Goal: Find specific page/section: Find specific page/section

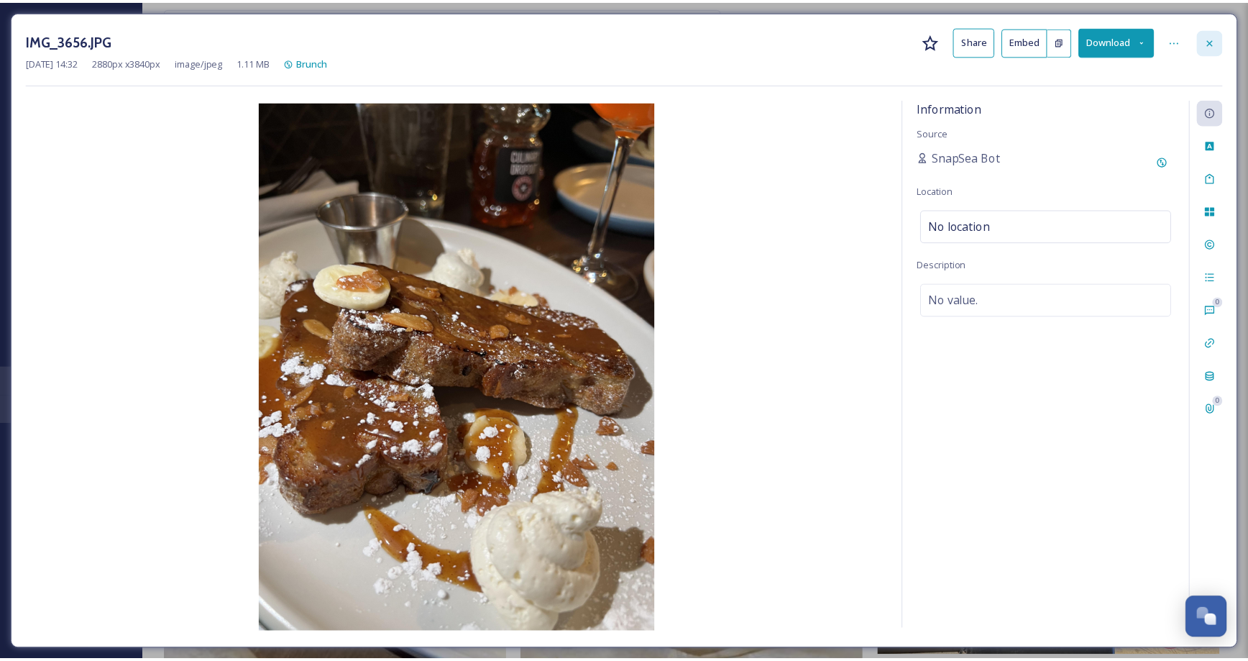
scroll to position [8641, 0]
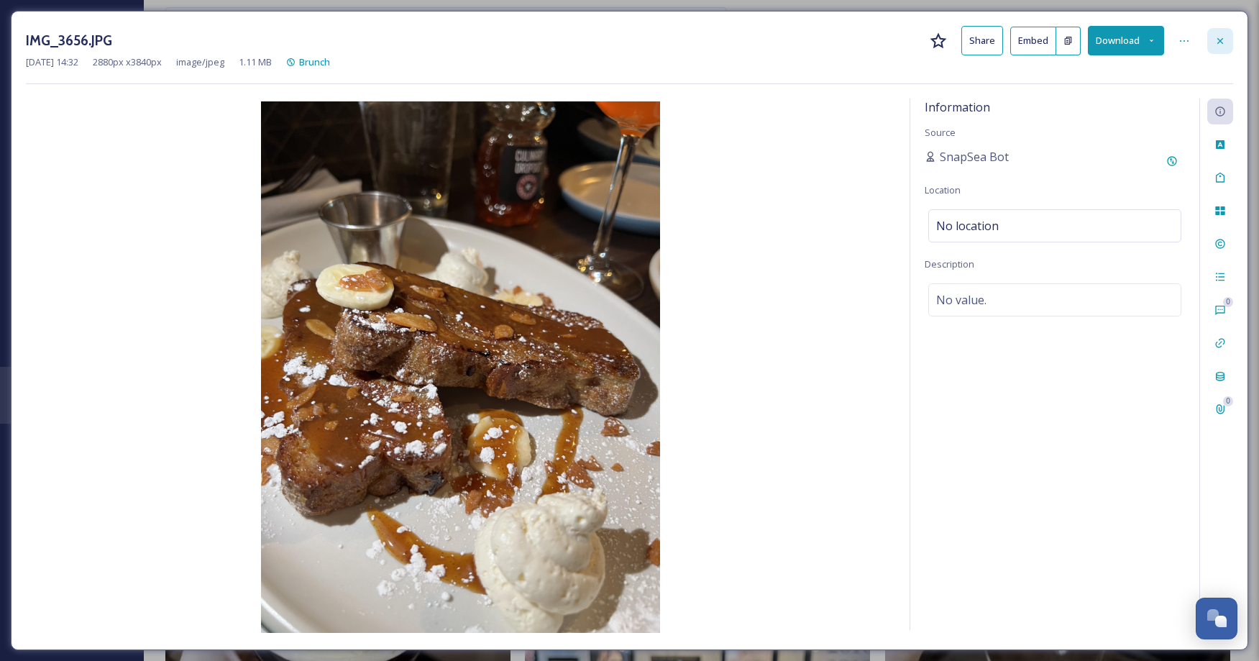
click at [1215, 36] on icon at bounding box center [1220, 41] width 12 height 12
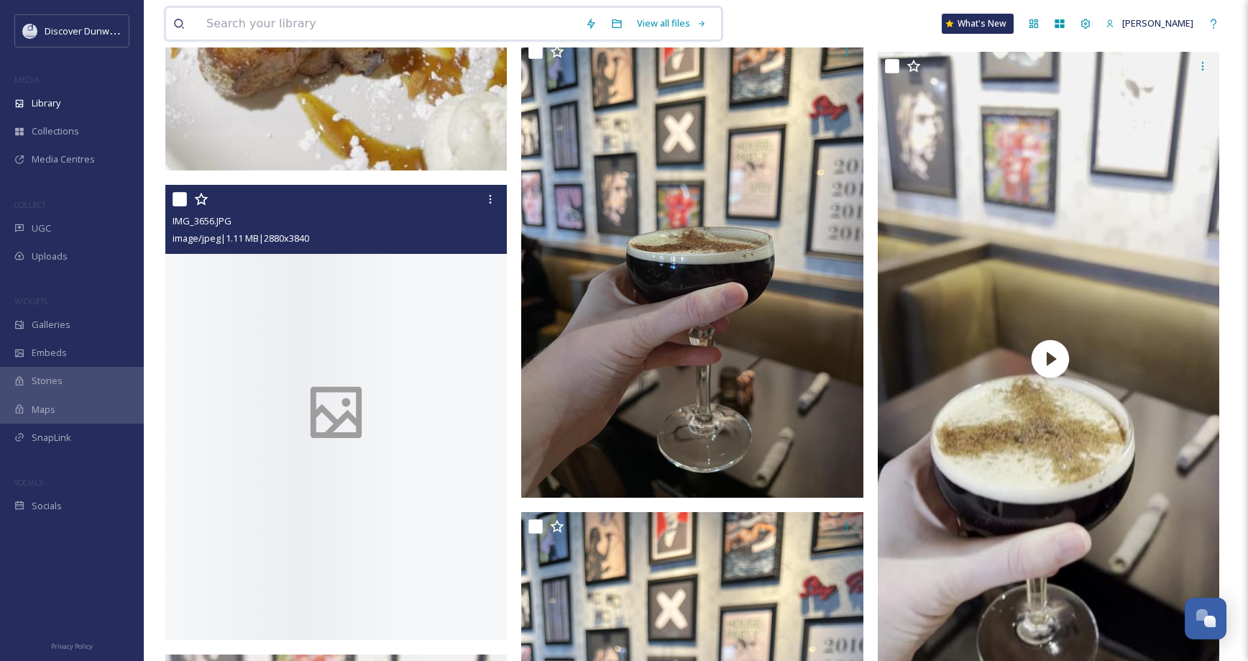
click at [442, 19] on input at bounding box center [388, 24] width 379 height 32
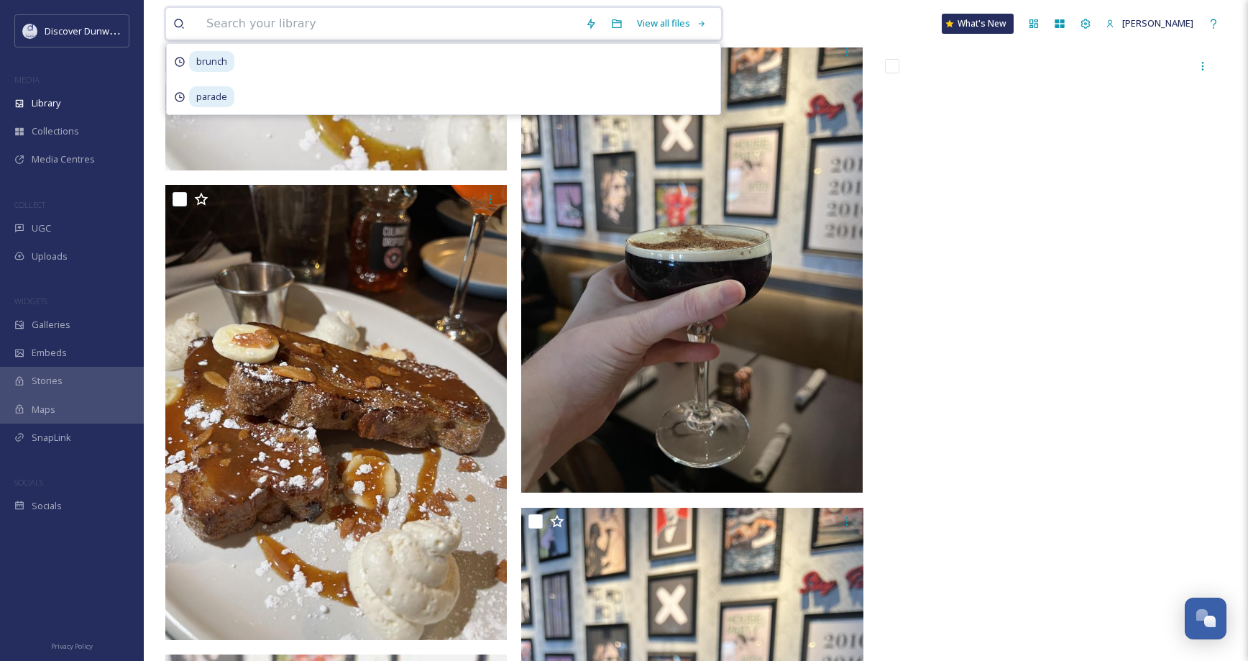
click at [455, 19] on input at bounding box center [388, 24] width 379 height 32
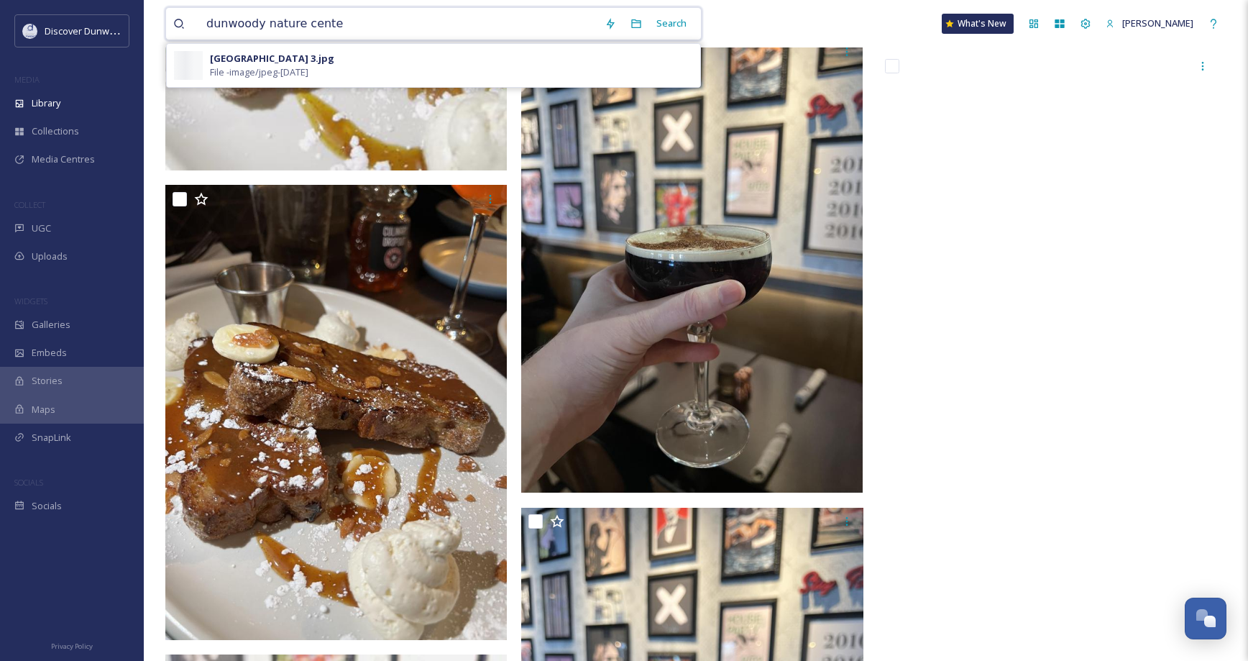
type input "[GEOGRAPHIC_DATA]"
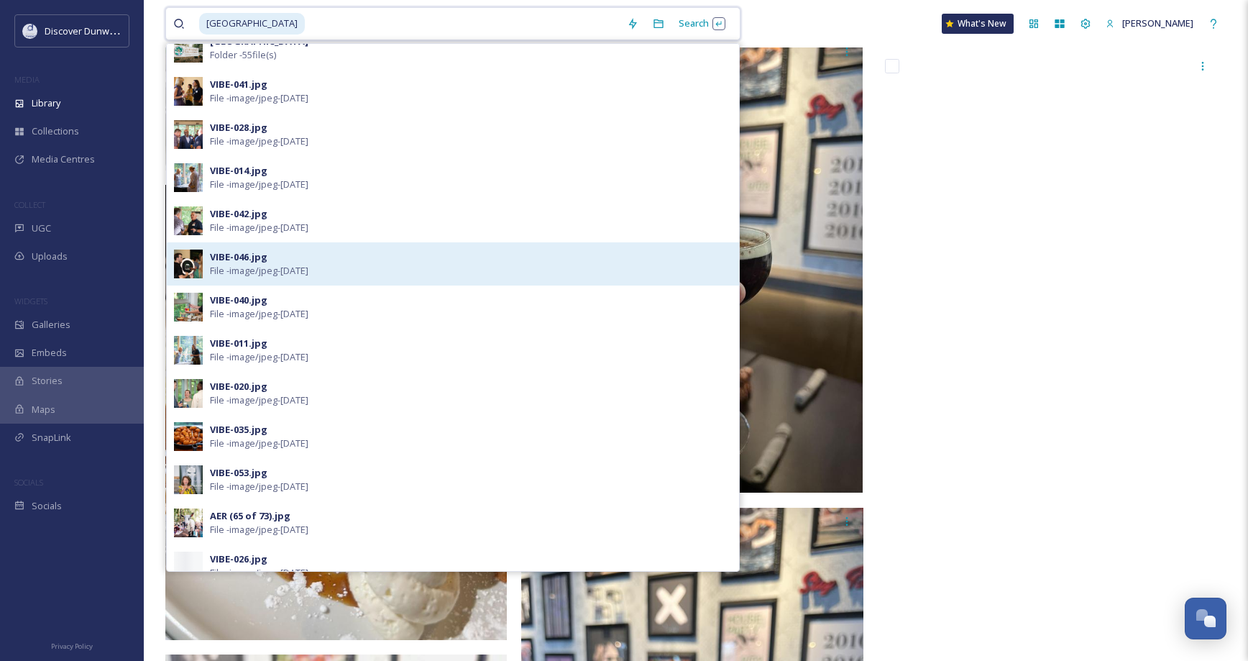
scroll to position [216, 0]
